Goal: Task Accomplishment & Management: Manage account settings

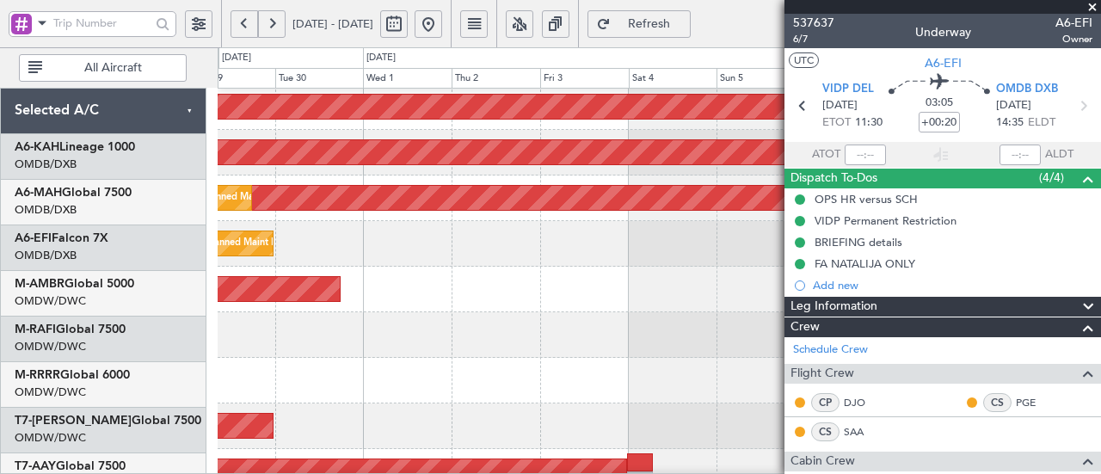
scroll to position [187, 0]
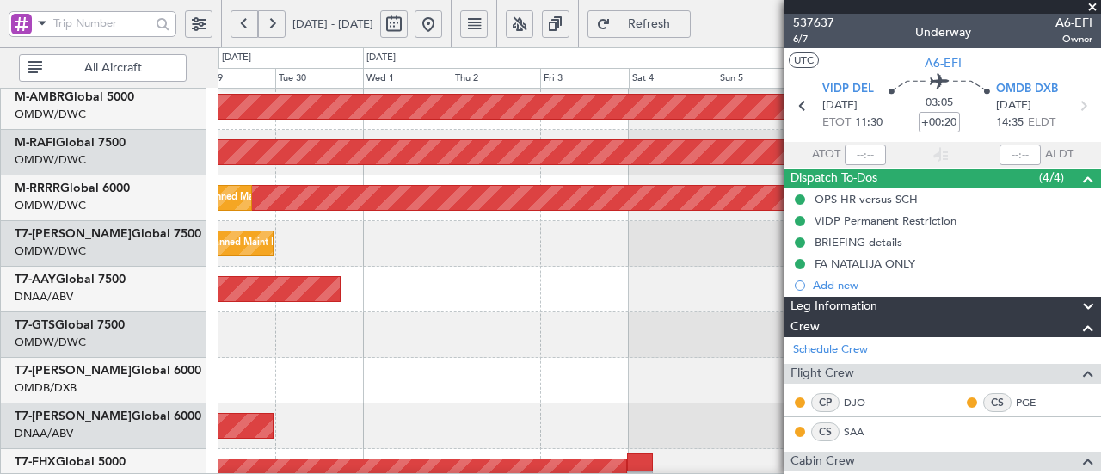
click at [685, 18] on span "Refresh" at bounding box center [649, 24] width 71 height 12
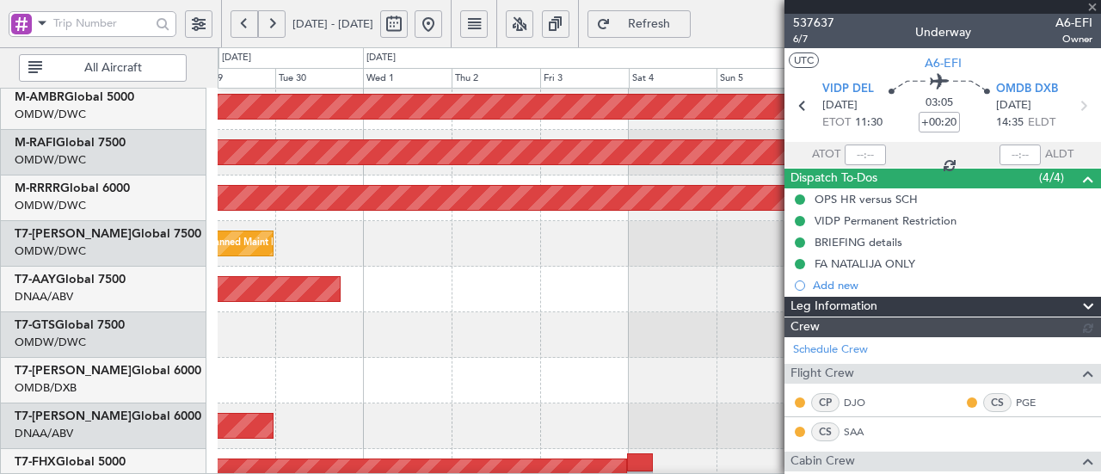
type input "[PERSON_NAME] (ANI)"
type input "7354"
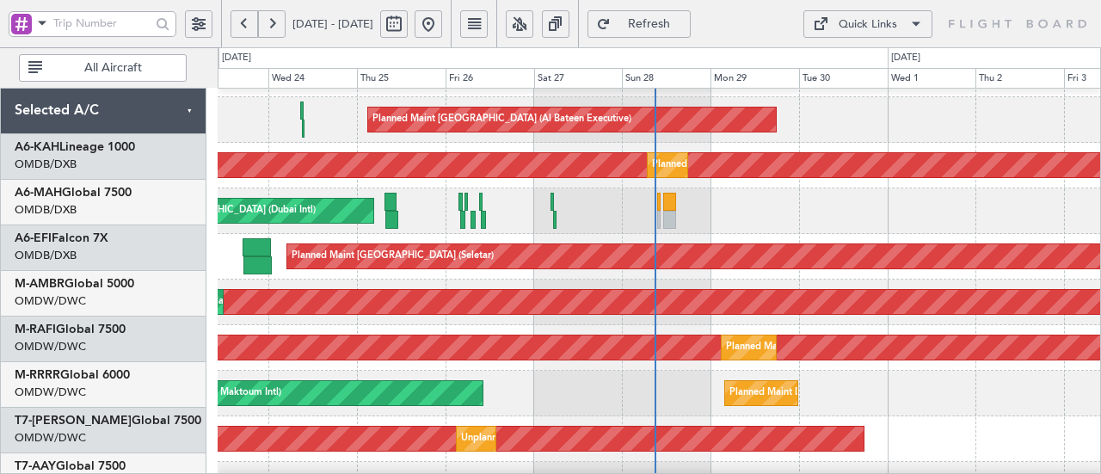
scroll to position [95, 0]
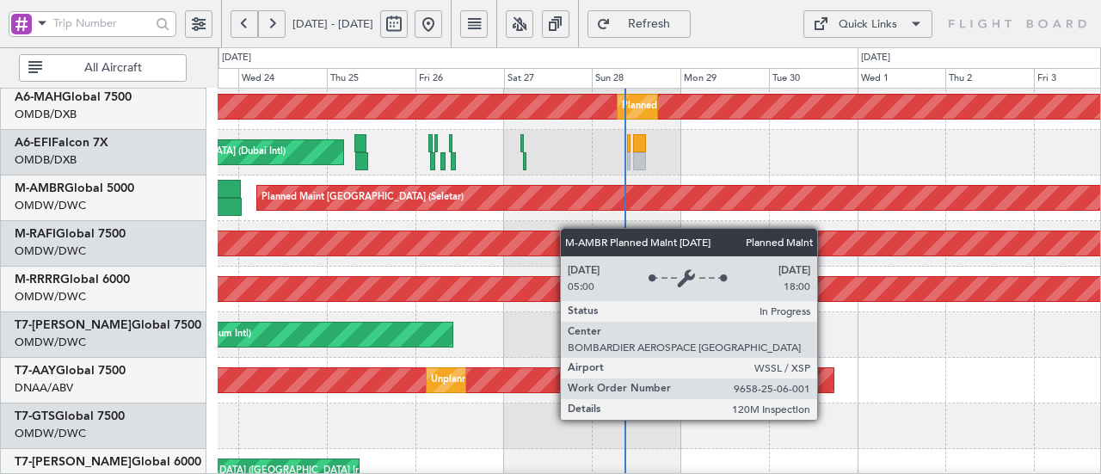
click at [552, 200] on div "Planned Maint [GEOGRAPHIC_DATA] (Seletar)" at bounding box center [1120, 198] width 1727 height 24
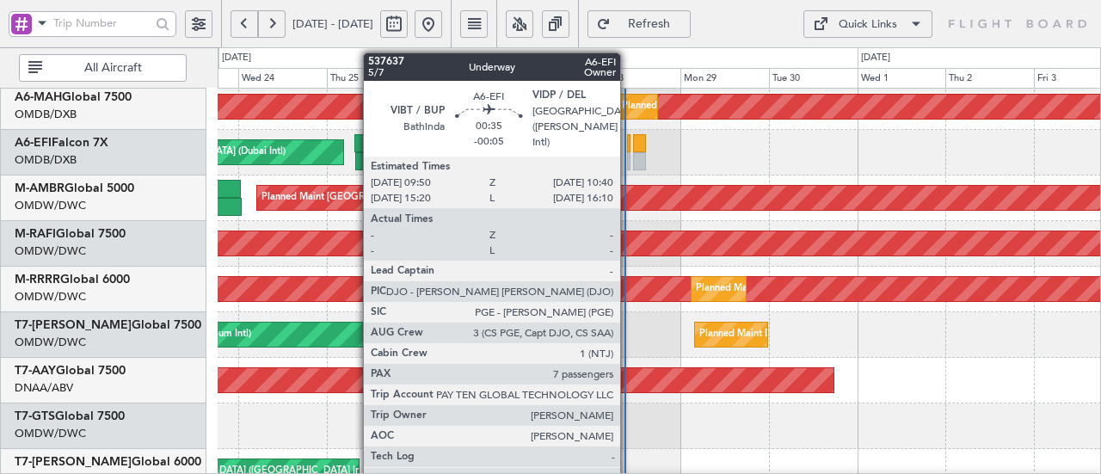
click at [629, 157] on div at bounding box center [628, 161] width 3 height 18
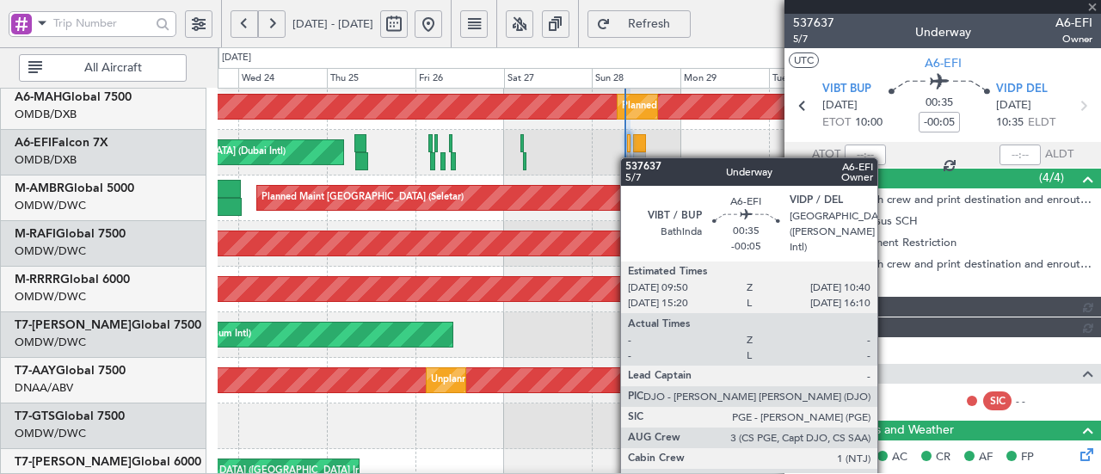
type input "[PERSON_NAME] (ANI)"
type input "7368"
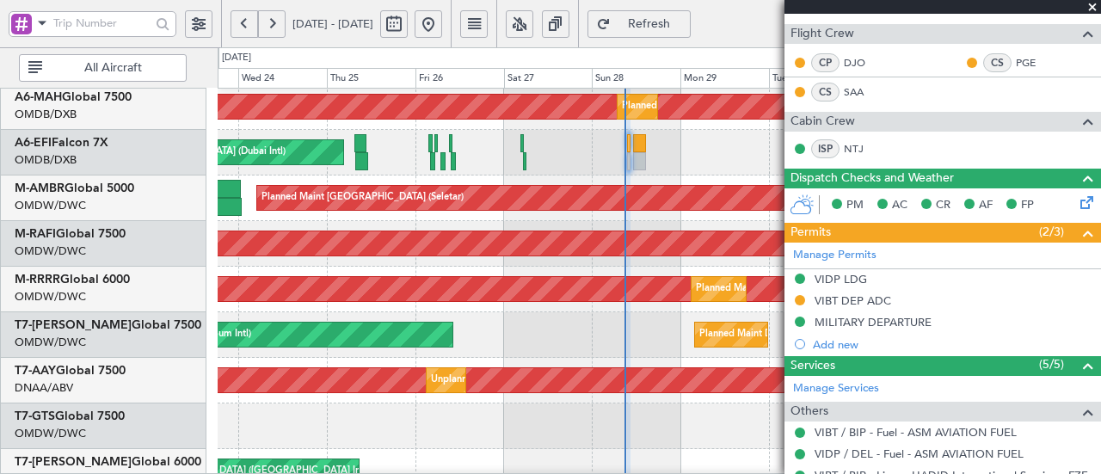
scroll to position [342, 0]
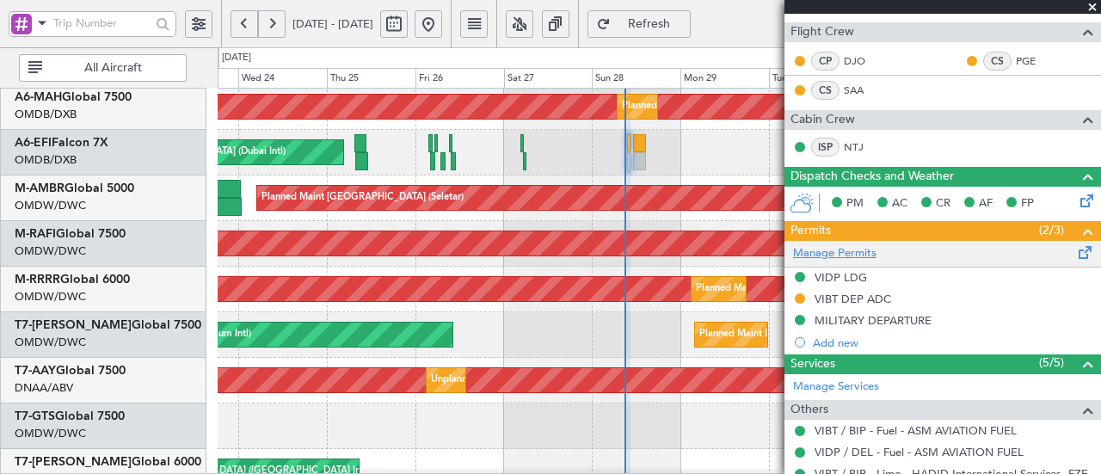
click at [857, 246] on link "Manage Permits" at bounding box center [834, 253] width 83 height 17
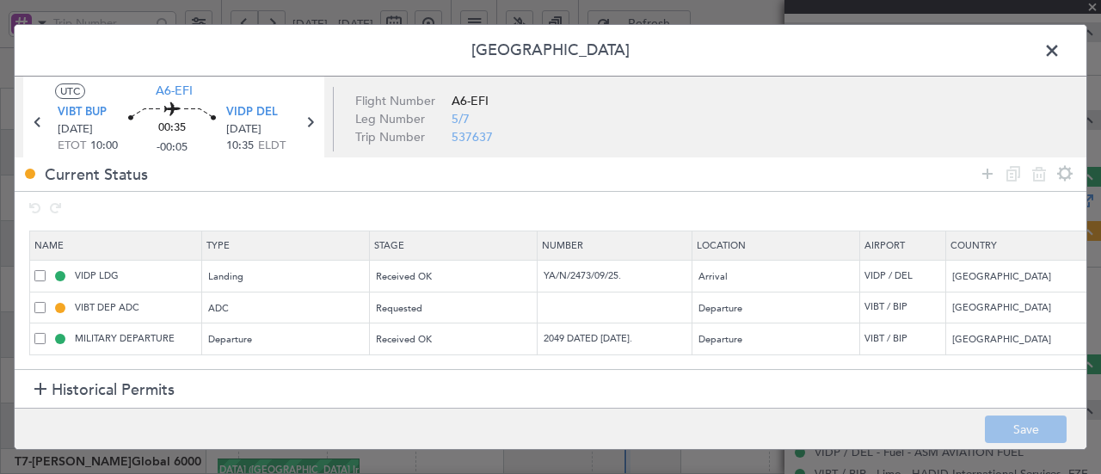
scroll to position [1, 0]
click at [986, 172] on icon at bounding box center [987, 173] width 21 height 21
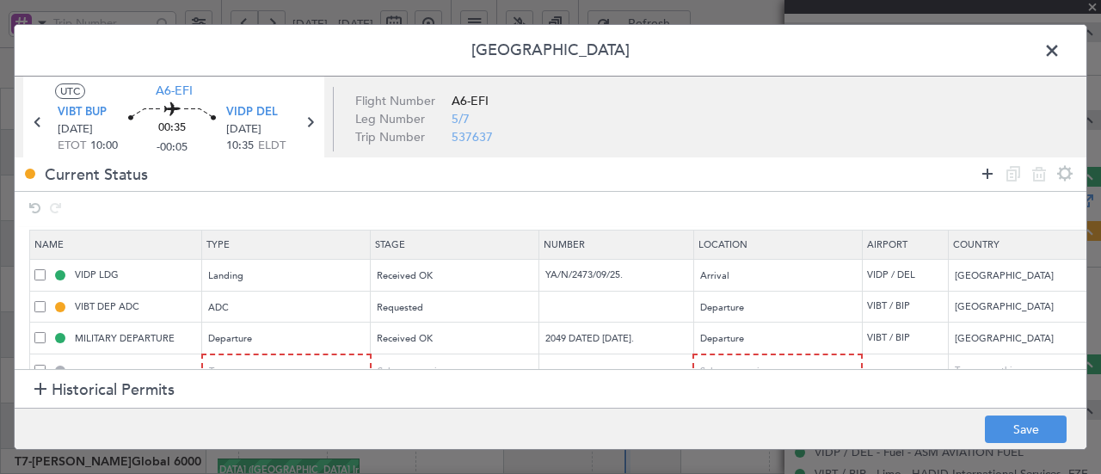
scroll to position [34, 0]
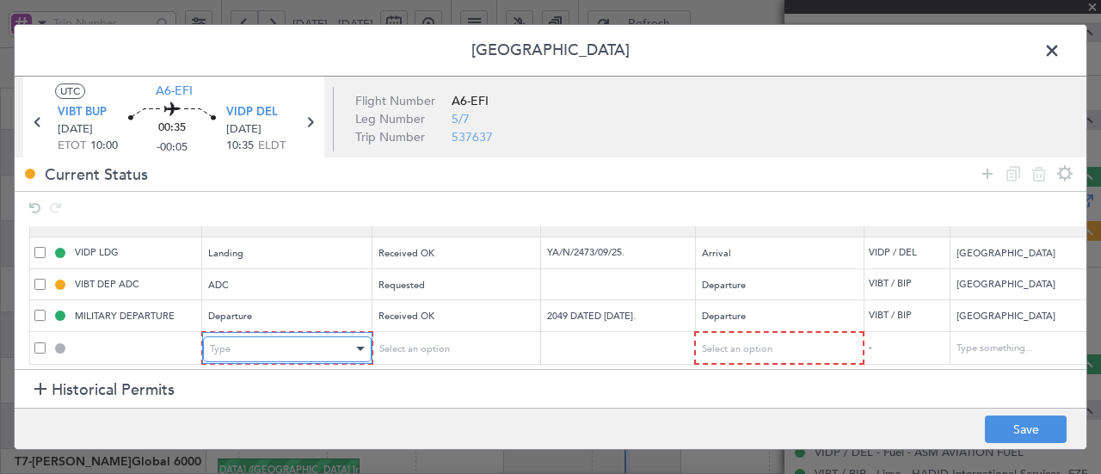
click at [246, 346] on div "Type" at bounding box center [281, 349] width 143 height 26
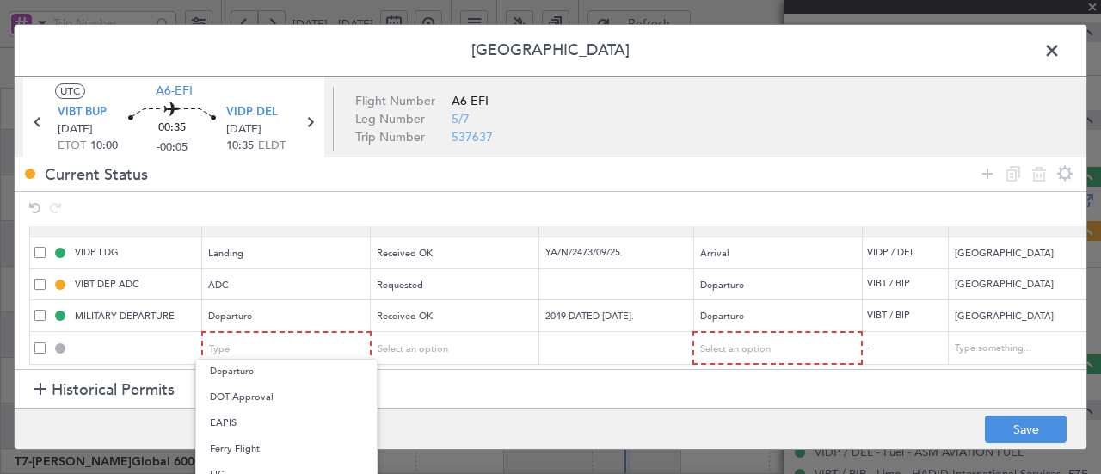
scroll to position [224, 0]
click at [224, 458] on span "FIC" at bounding box center [286, 459] width 153 height 26
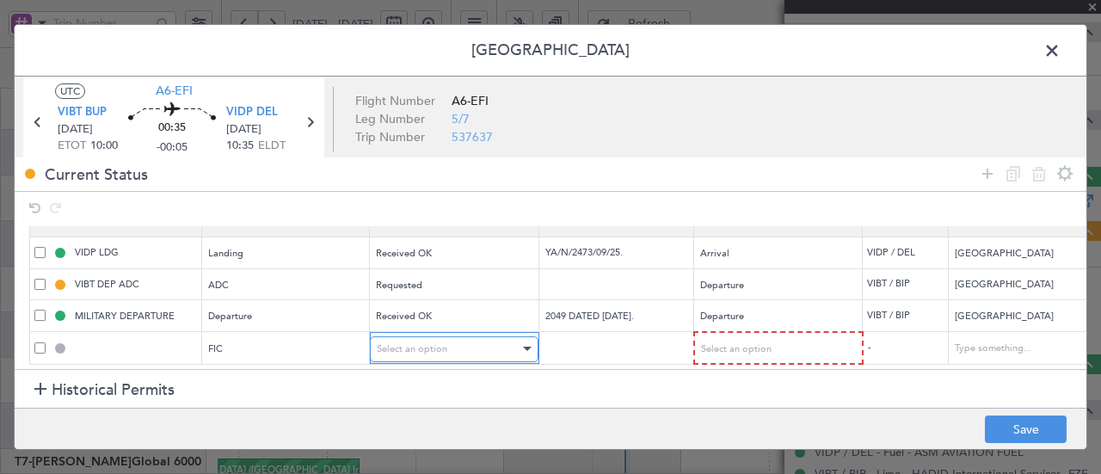
click at [428, 342] on span "Select an option" at bounding box center [412, 348] width 71 height 13
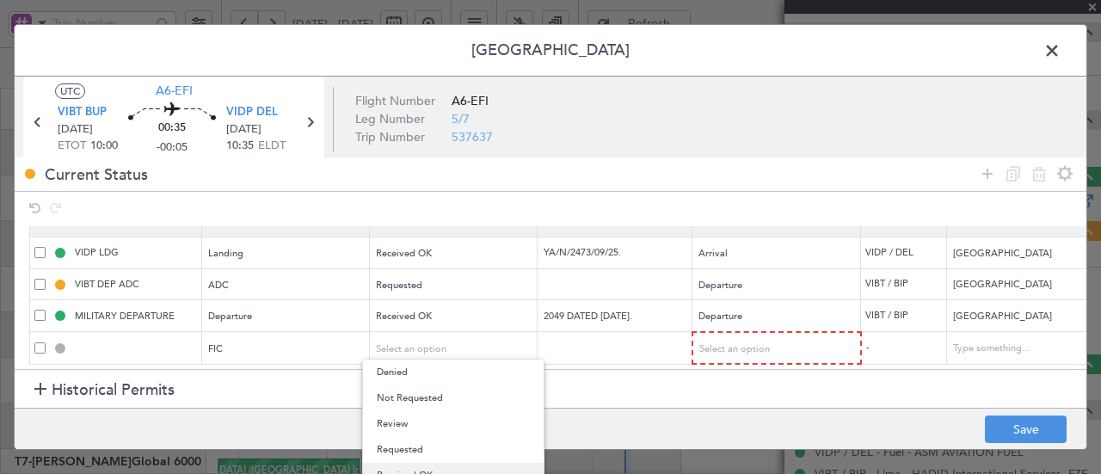
click at [402, 464] on span "Received OK" at bounding box center [453, 476] width 153 height 26
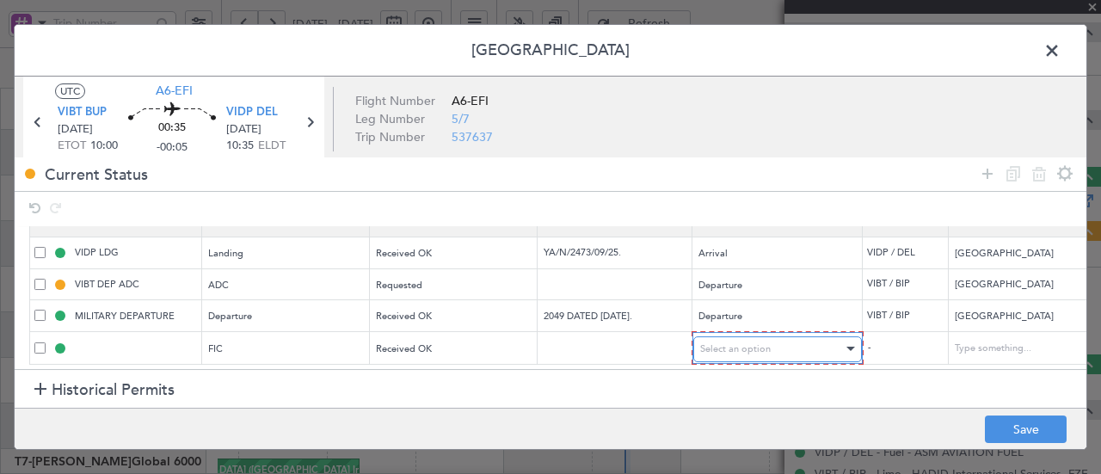
click at [741, 342] on span "Select an option" at bounding box center [735, 348] width 71 height 13
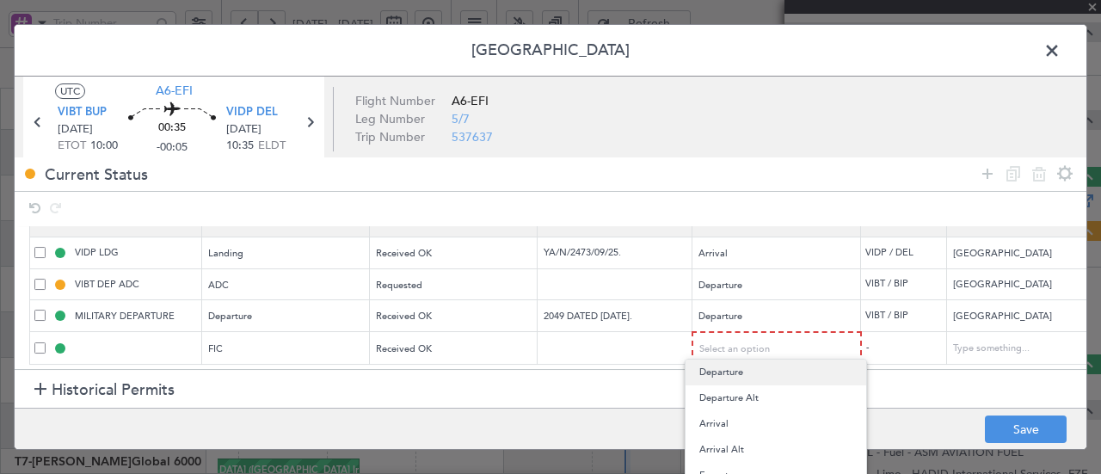
click at [721, 370] on span "Departure" at bounding box center [775, 373] width 153 height 26
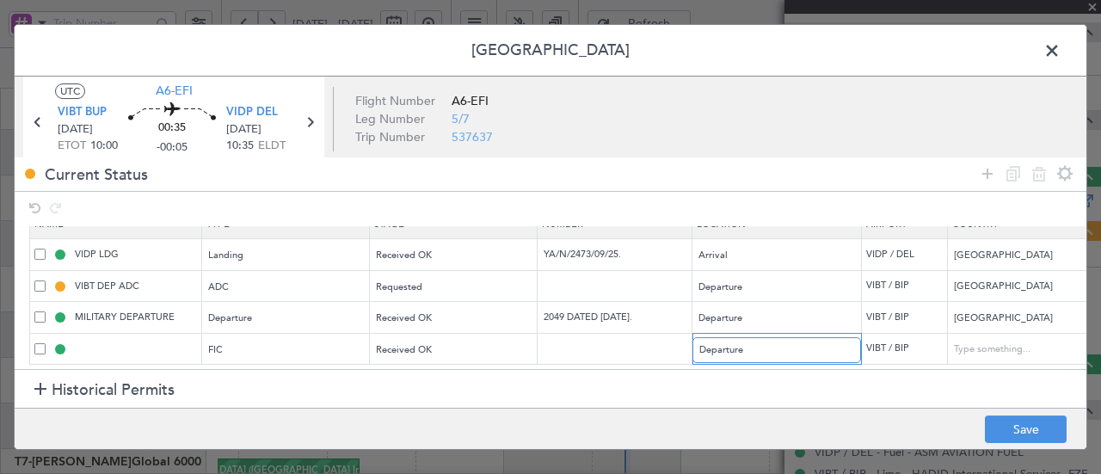
scroll to position [33, 0]
click at [563, 347] on td at bounding box center [615, 349] width 155 height 32
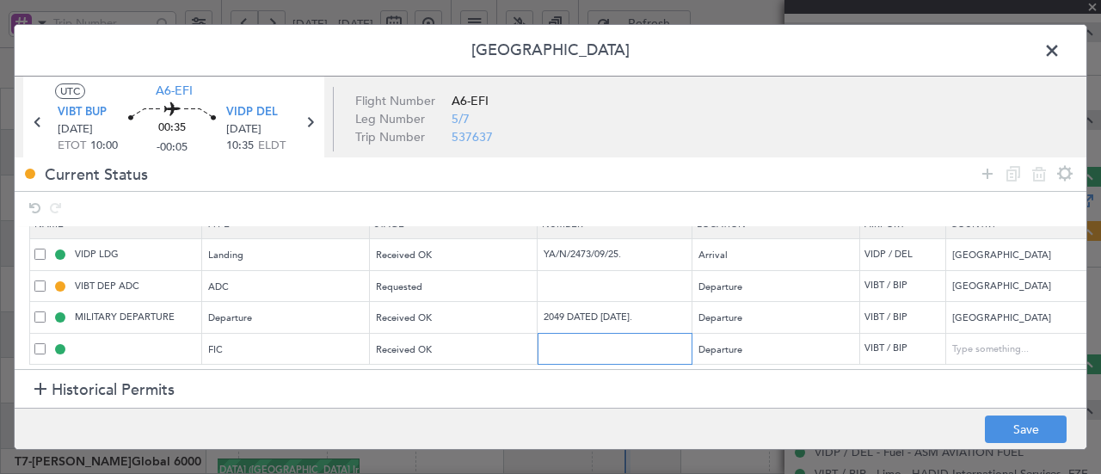
click at [566, 342] on input "text" at bounding box center [617, 349] width 150 height 15
paste input "1630"
type input "1630"
click at [1014, 426] on button "Save" at bounding box center [1026, 429] width 82 height 28
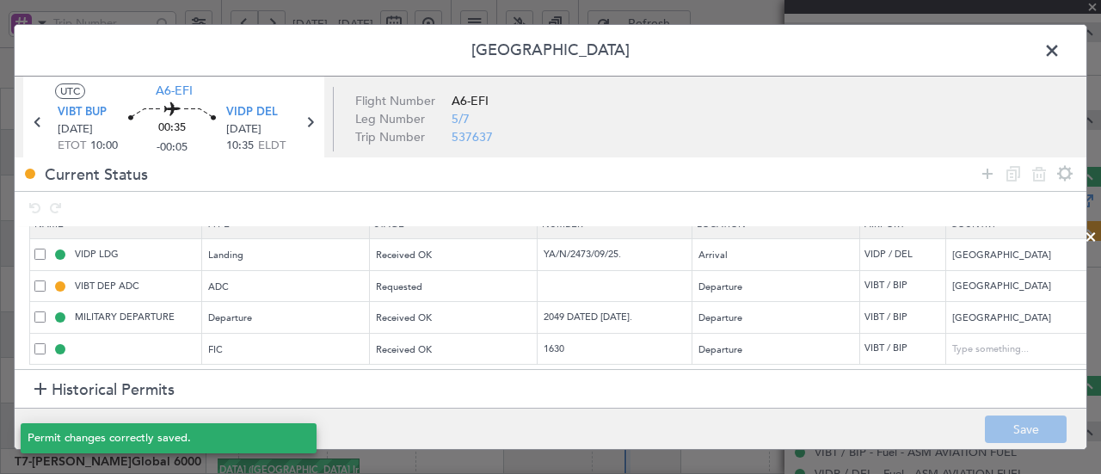
type input "VIBT DEP FIC"
type input "India"
type input "NNN"
type input "3"
click at [594, 279] on input "text" at bounding box center [617, 286] width 150 height 15
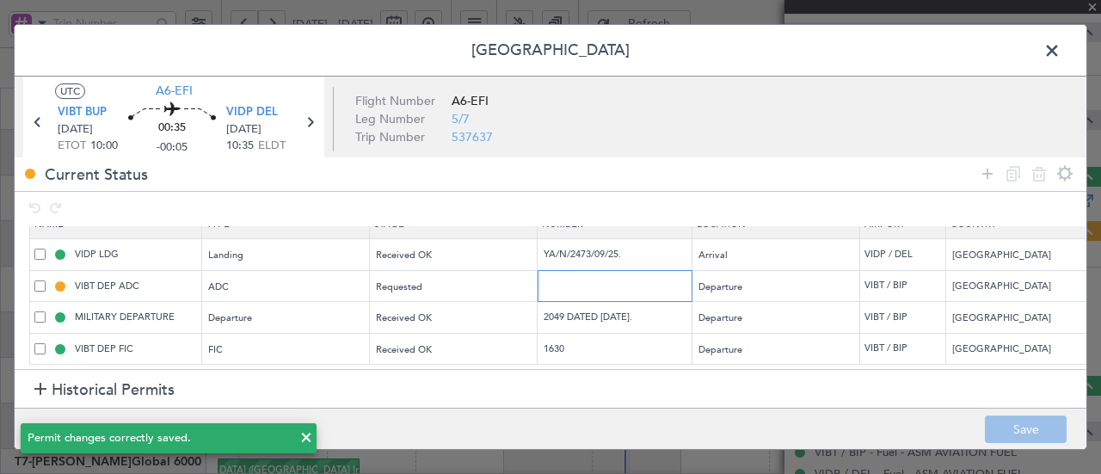
paste input "YY30"
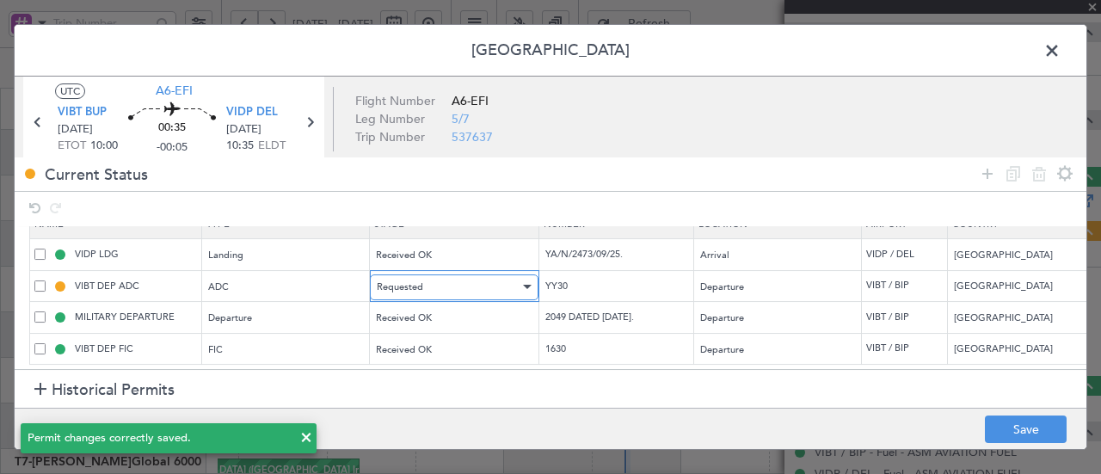
click at [405, 280] on span "Requested" at bounding box center [400, 286] width 46 height 13
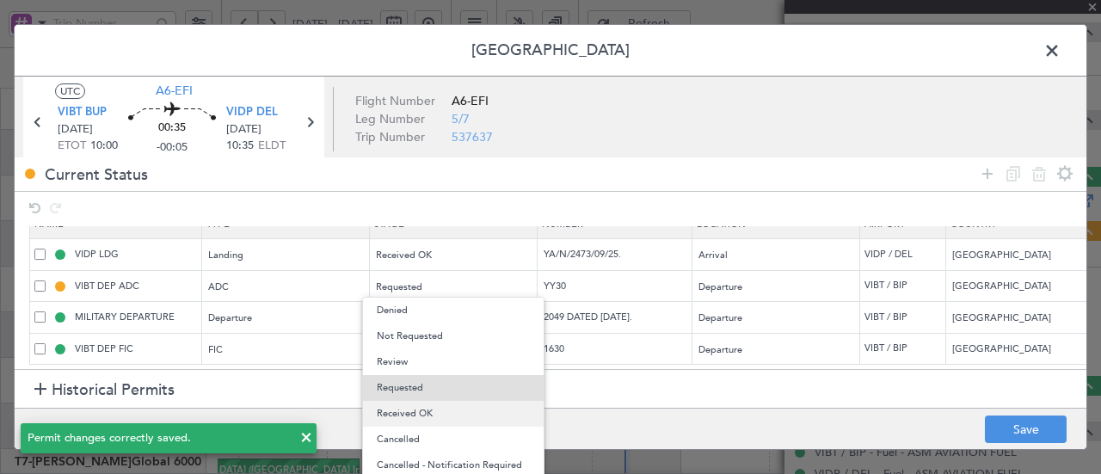
click at [425, 405] on span "Received OK" at bounding box center [453, 414] width 153 height 26
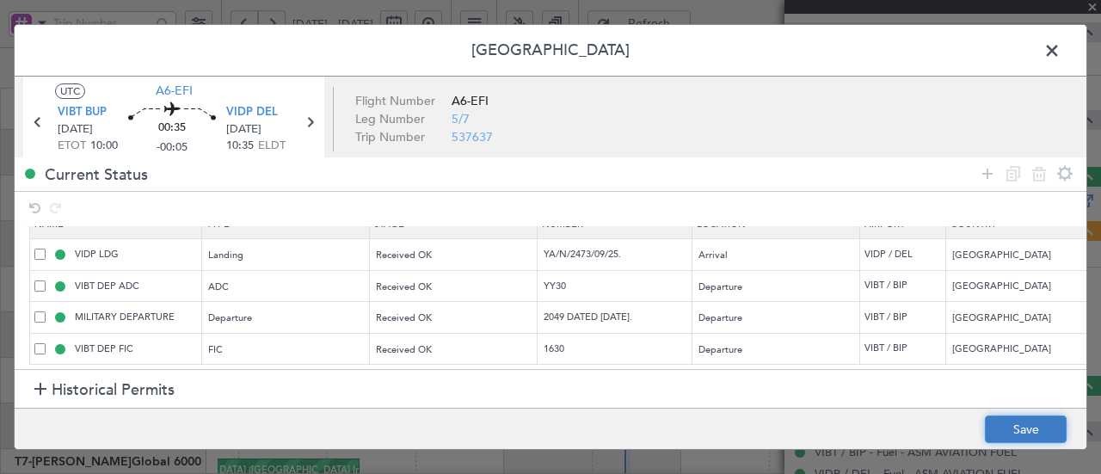
click at [1002, 439] on button "Save" at bounding box center [1026, 429] width 82 height 28
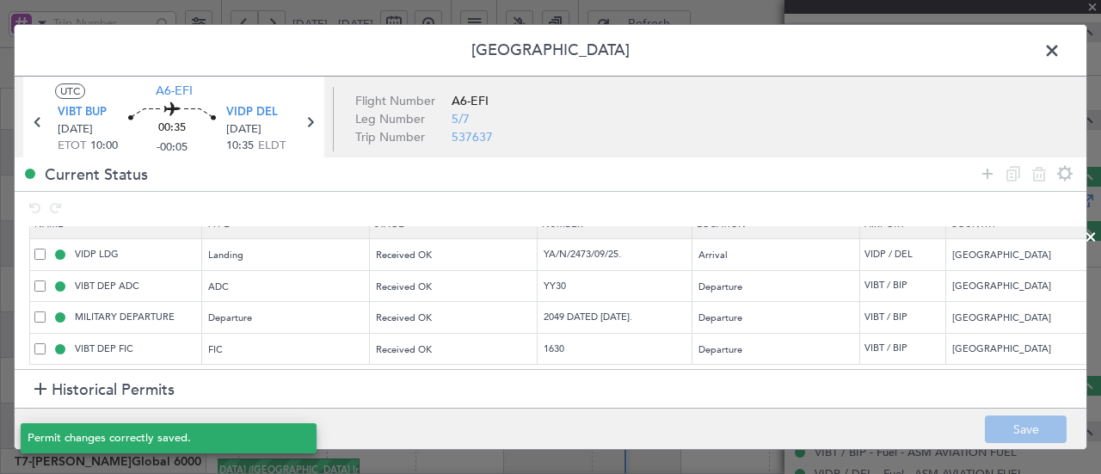
type input "YY30"
click at [313, 120] on icon at bounding box center [309, 122] width 22 height 22
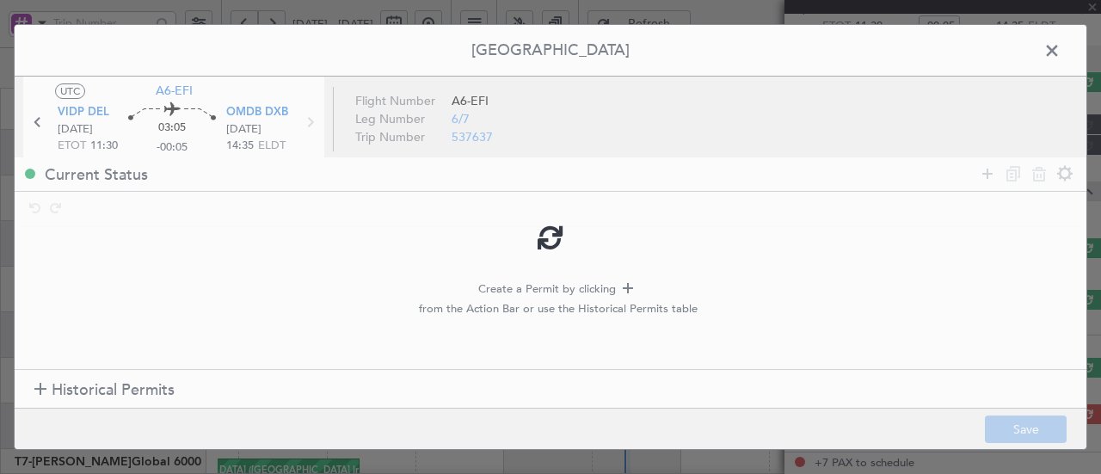
type input "+00:20"
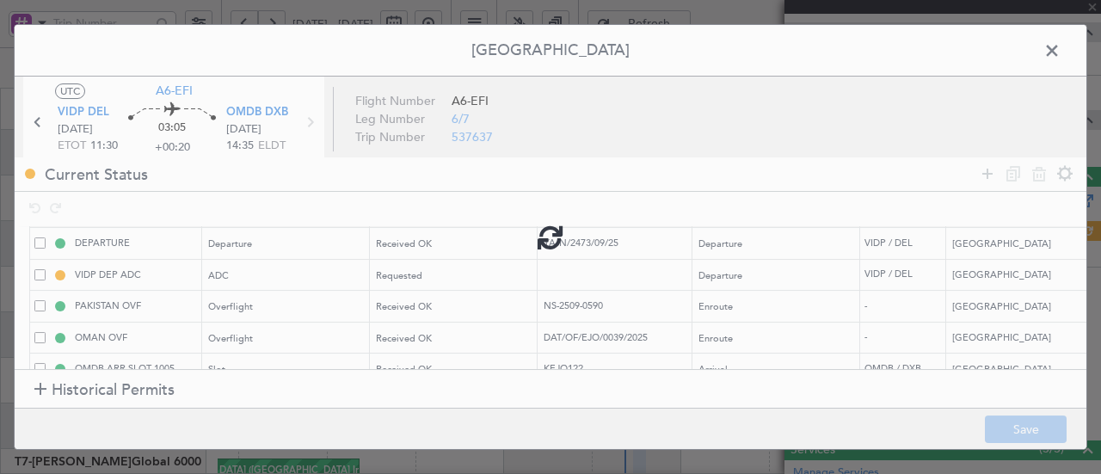
type input "[PERSON_NAME] (ANI)"
type input "7354"
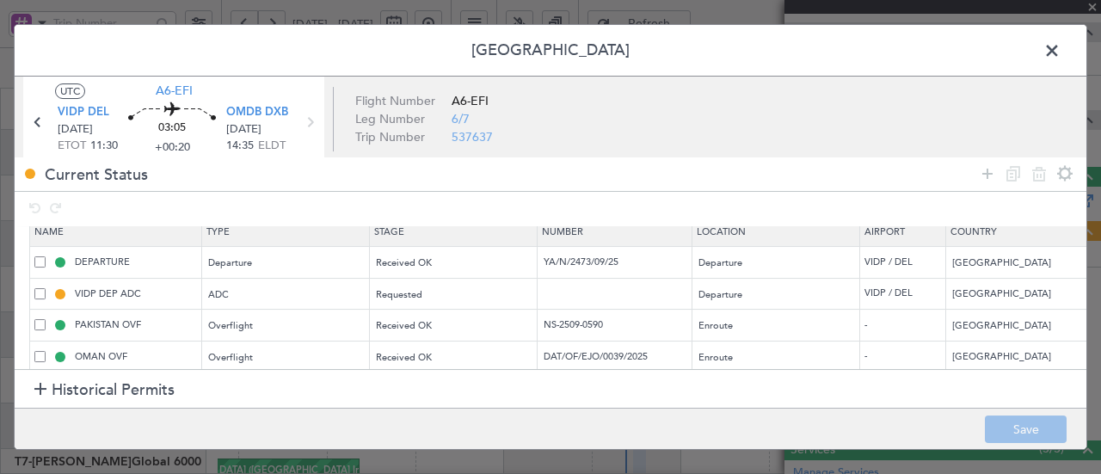
scroll to position [0, 0]
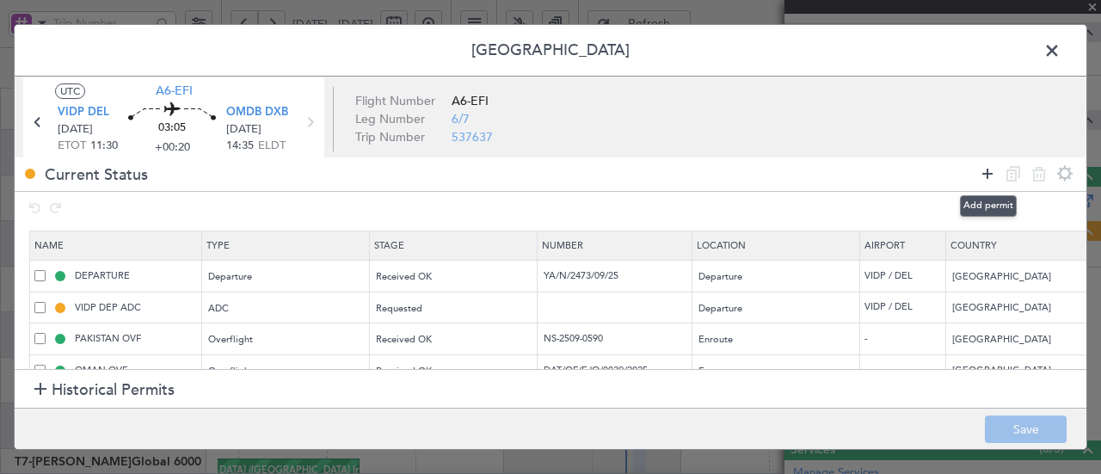
click at [993, 175] on icon at bounding box center [987, 173] width 21 height 21
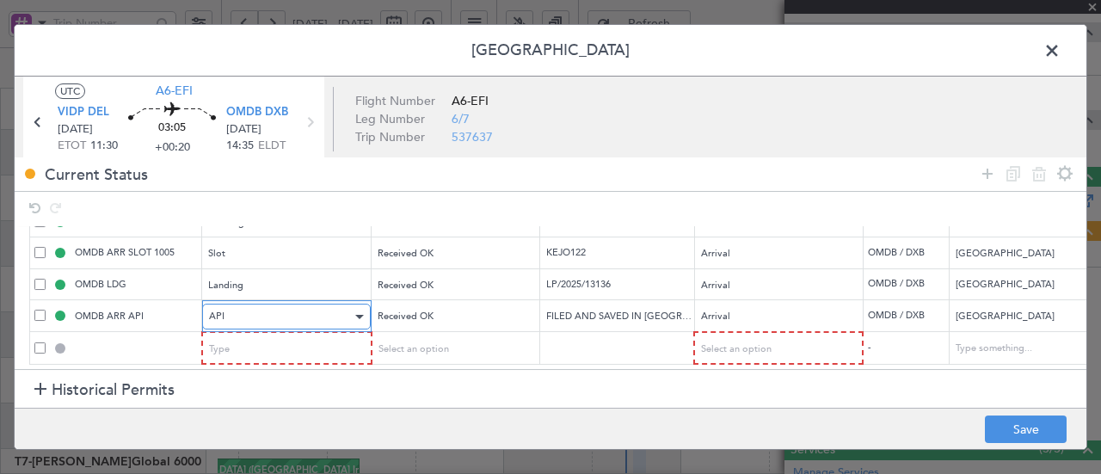
click at [320, 308] on div "API" at bounding box center [280, 317] width 143 height 26
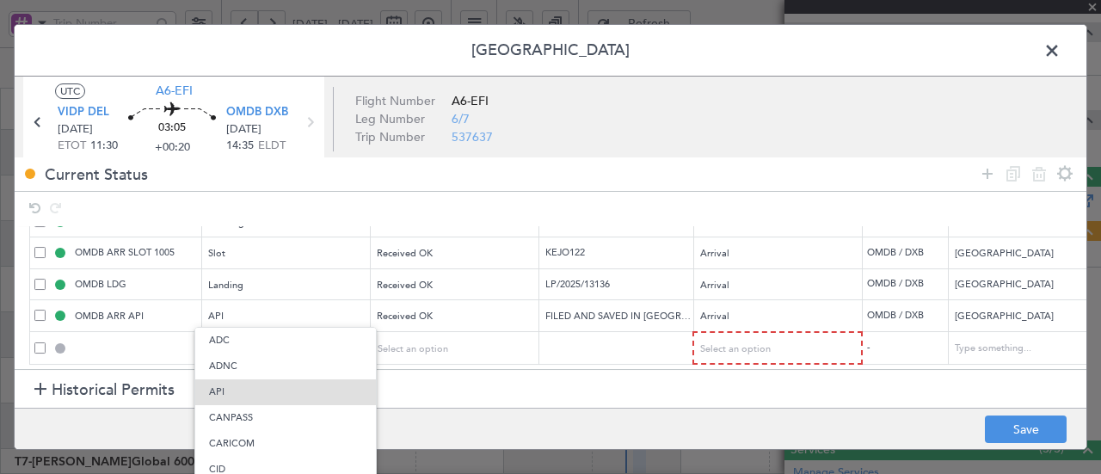
click at [518, 417] on div at bounding box center [550, 237] width 1101 height 474
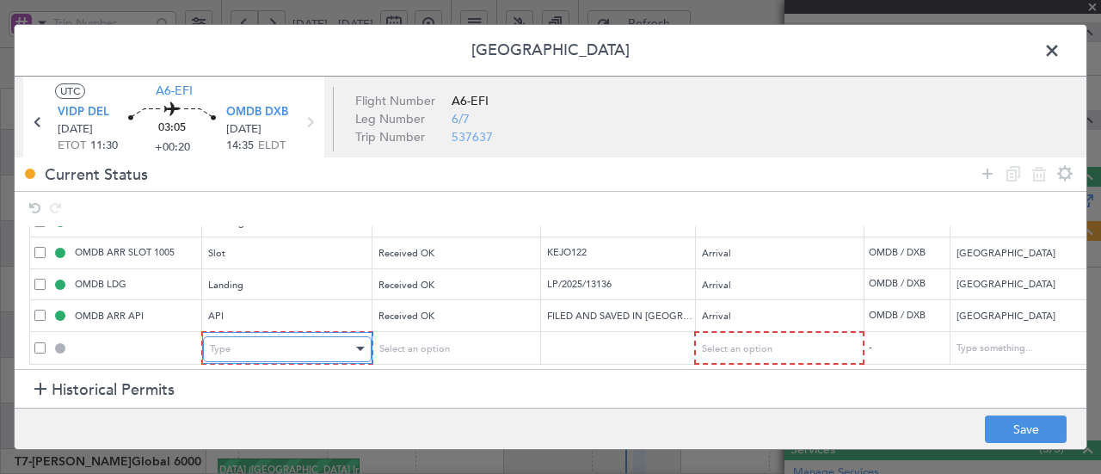
click at [341, 344] on div "Type" at bounding box center [281, 349] width 143 height 26
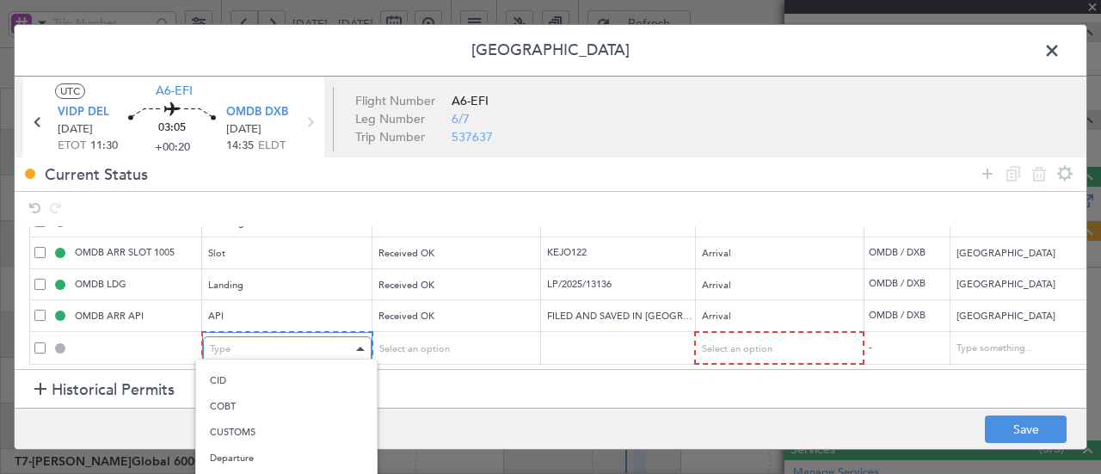
scroll to position [149, 0]
drag, startPoint x: 1093, startPoint y: 295, endPoint x: 1100, endPoint y: 366, distance: 70.9
click at [1100, 366] on div at bounding box center [550, 237] width 1101 height 474
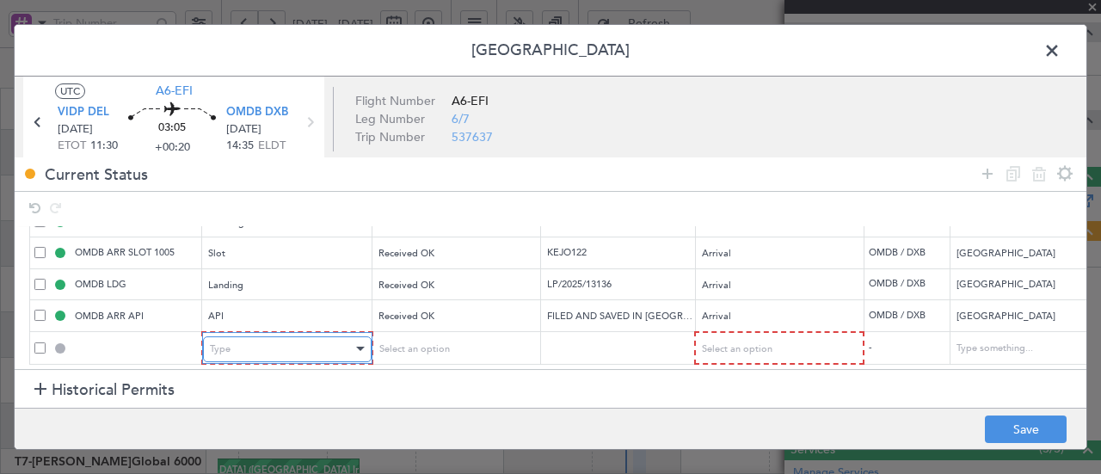
click at [322, 336] on div "Type" at bounding box center [281, 349] width 143 height 26
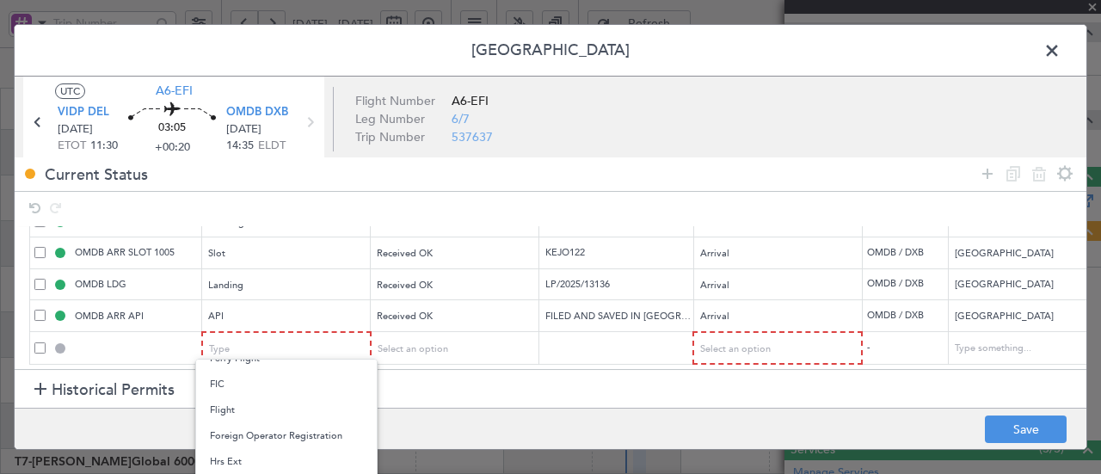
scroll to position [292, 0]
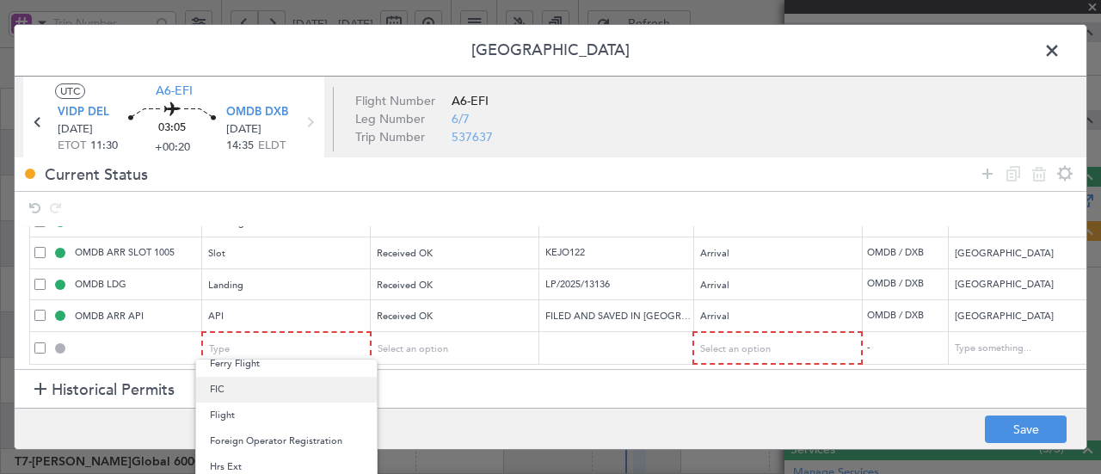
click at [251, 391] on span "FIC" at bounding box center [286, 390] width 153 height 26
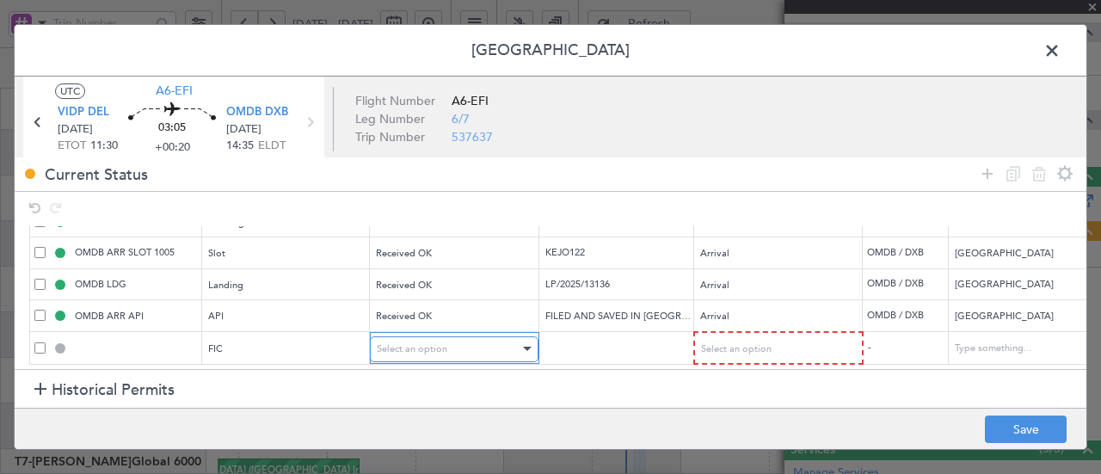
click at [443, 342] on span "Select an option" at bounding box center [412, 348] width 71 height 13
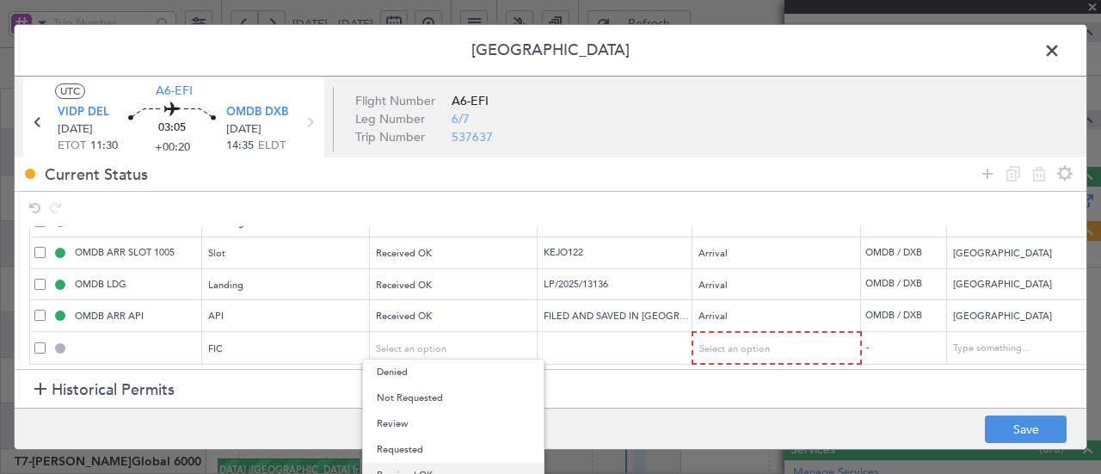
click at [439, 467] on span "Received OK" at bounding box center [453, 476] width 153 height 26
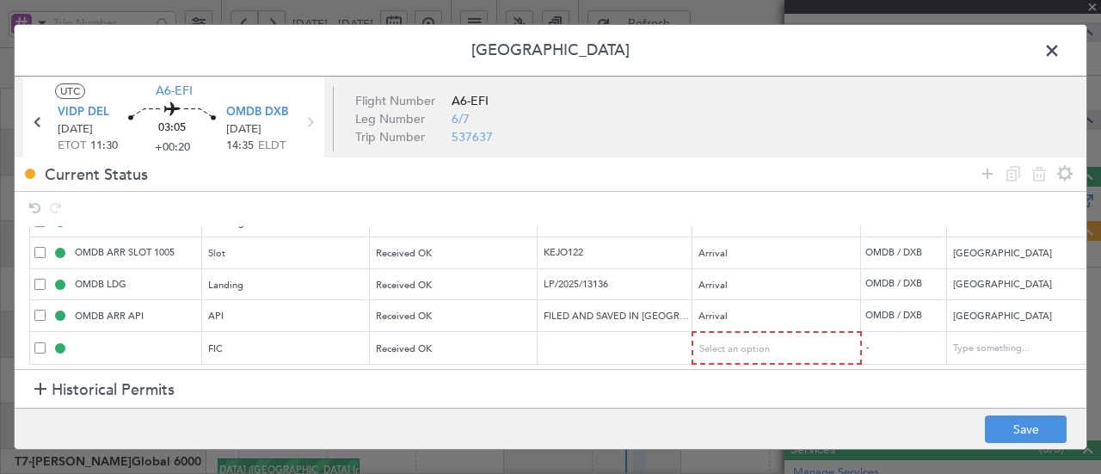
click at [649, 332] on td at bounding box center [615, 348] width 155 height 33
click at [648, 332] on td at bounding box center [615, 348] width 155 height 33
click at [640, 341] on input "text" at bounding box center [617, 348] width 150 height 15
paste input "1631"
type input "1631"
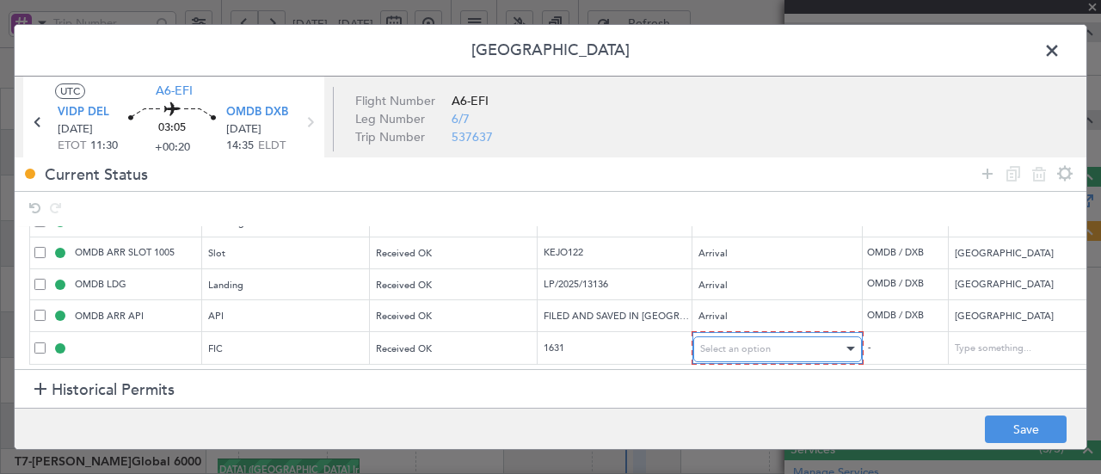
click at [760, 345] on div "Select an option" at bounding box center [771, 349] width 143 height 26
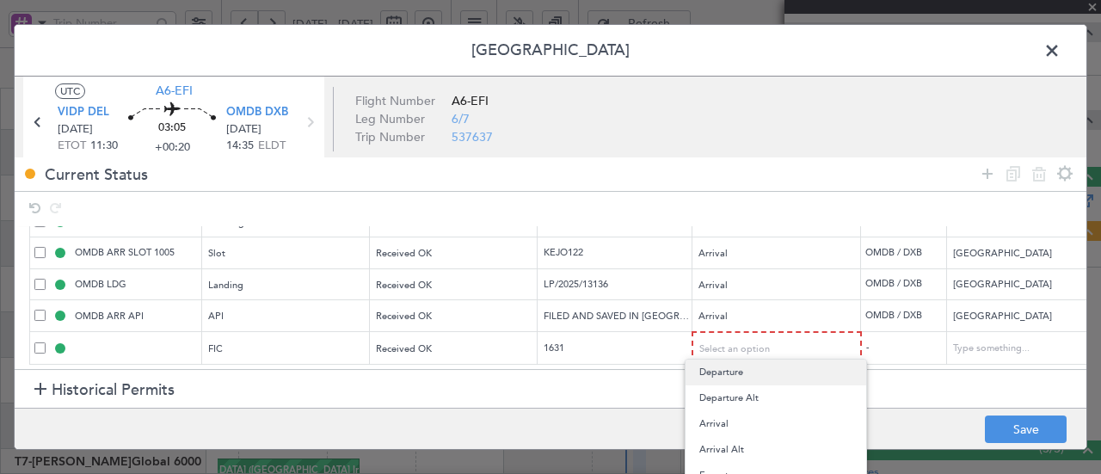
click at [744, 371] on span "Departure" at bounding box center [775, 373] width 153 height 26
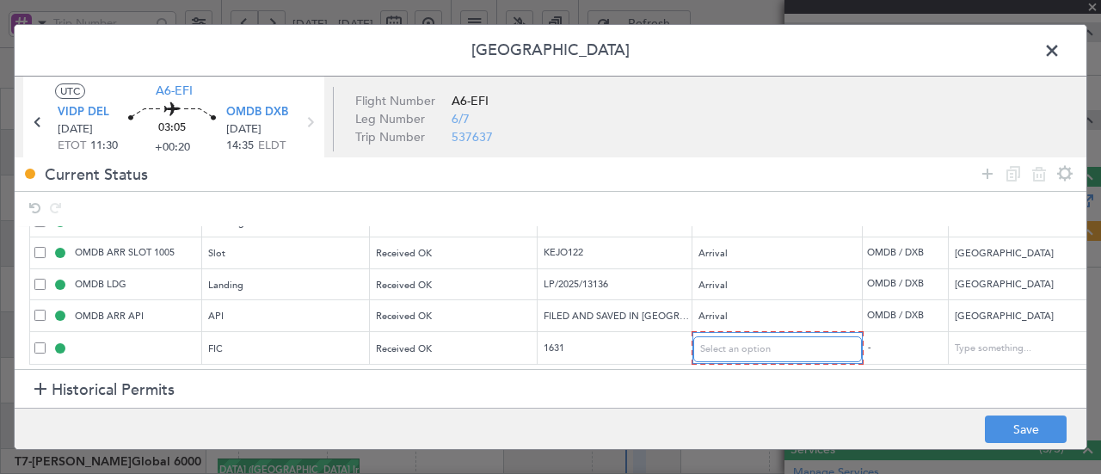
scroll to position [157, 0]
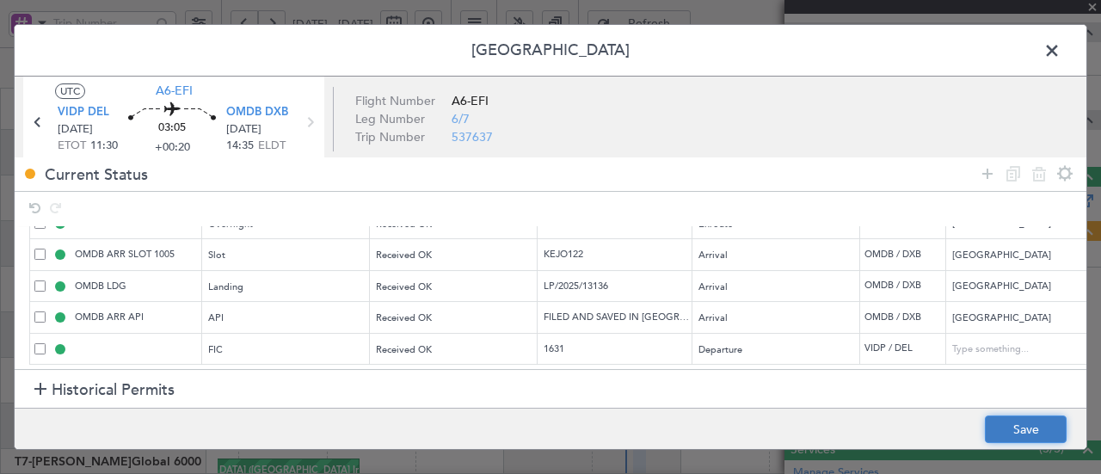
click at [1013, 433] on button "Save" at bounding box center [1026, 429] width 82 height 28
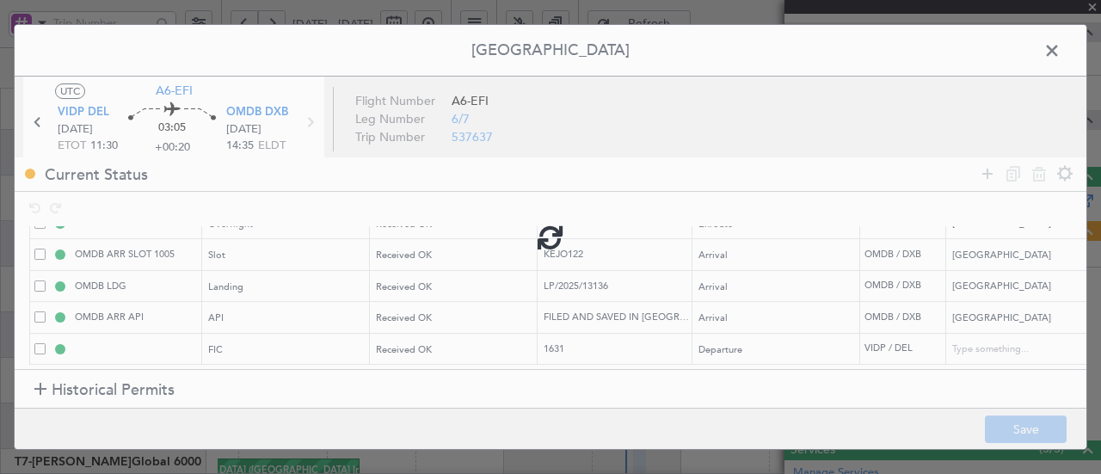
type input "VIDP DEP FIC"
type input "India"
type input "NNN"
type input "3"
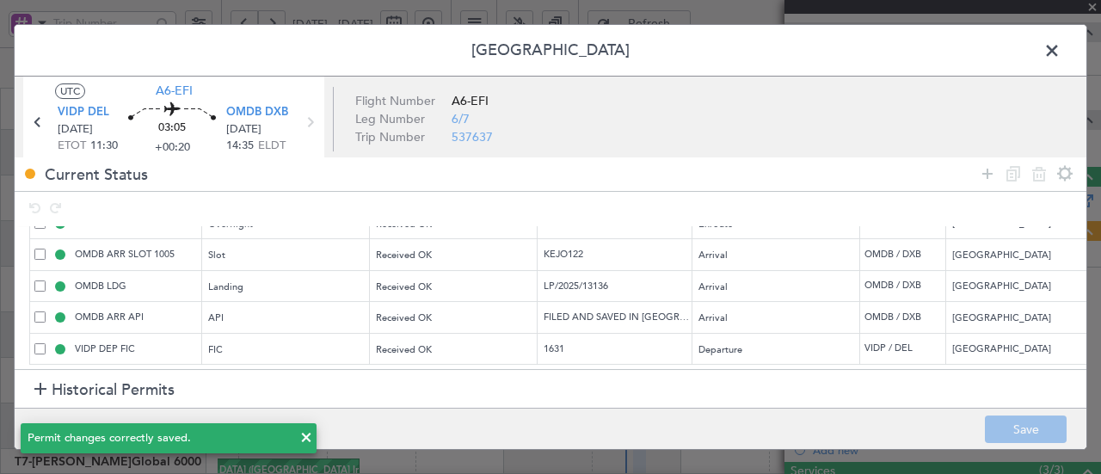
click at [1061, 52] on span at bounding box center [1061, 55] width 0 height 34
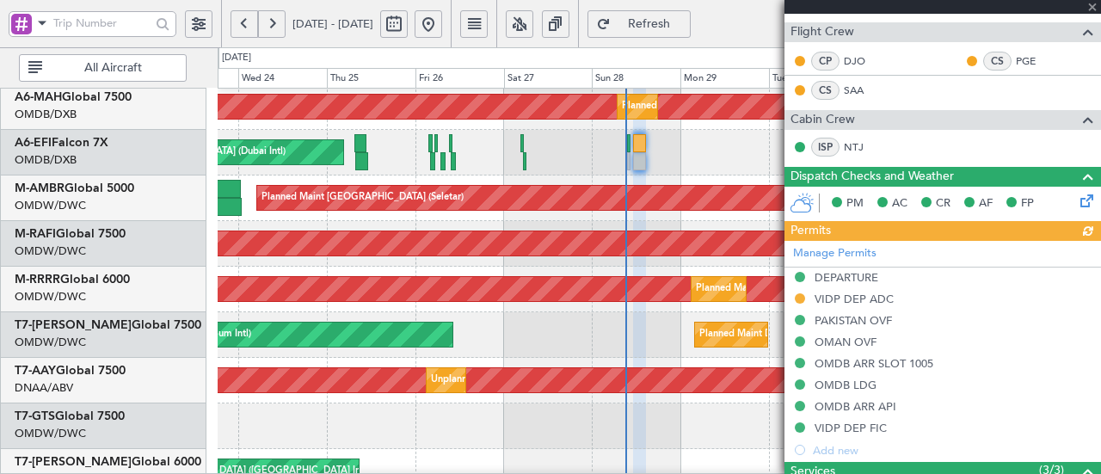
type input "[PERSON_NAME] (ANI)"
type input "7354"
type input "[PERSON_NAME] (ANI)"
type input "7354"
